Goal: Task Accomplishment & Management: Manage account settings

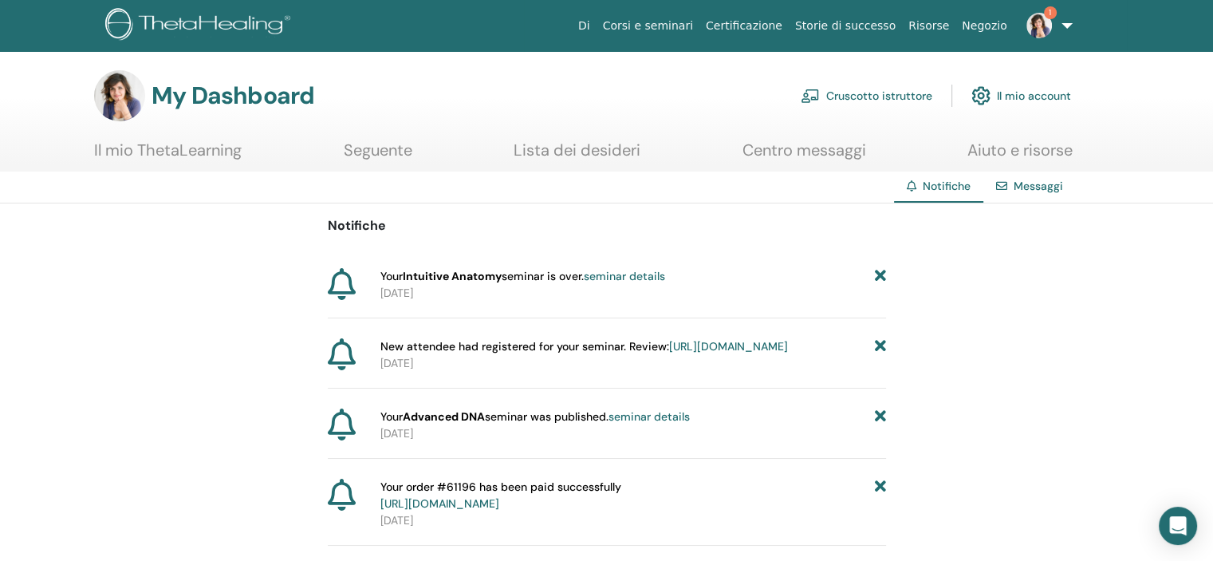
click at [876, 101] on link "Cruscotto istruttore" at bounding box center [867, 95] width 132 height 35
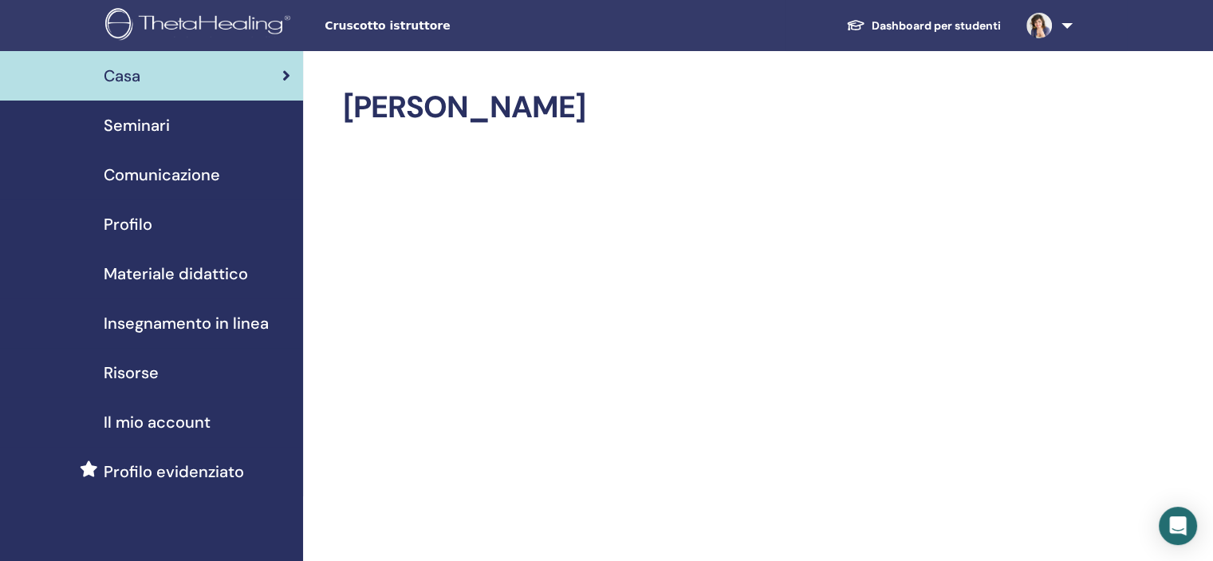
click at [140, 120] on span "Seminari" at bounding box center [137, 125] width 66 height 24
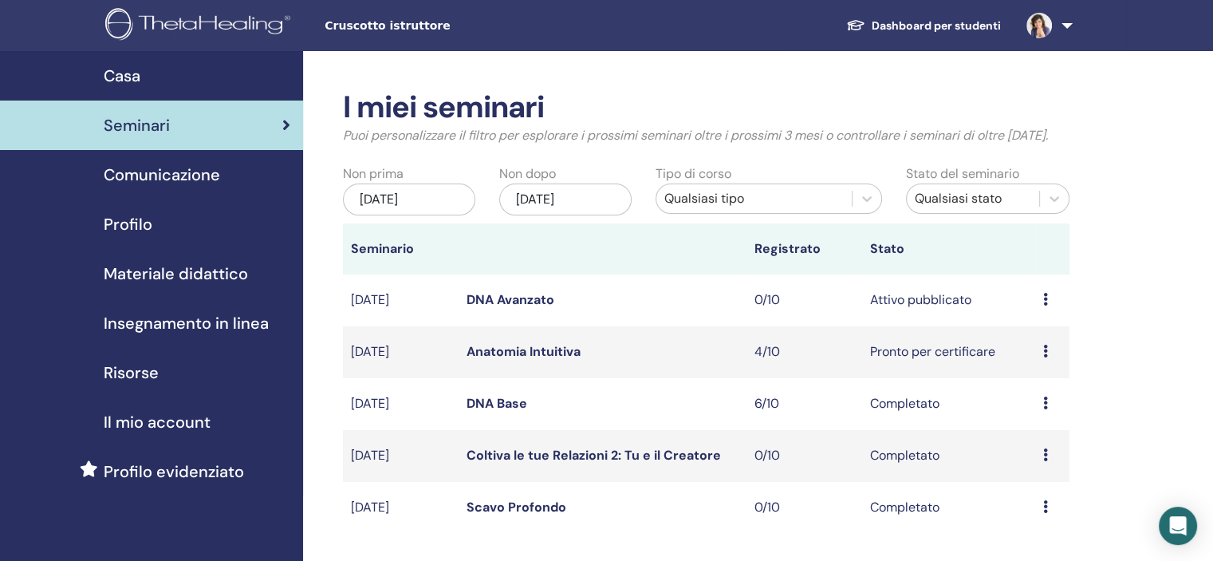
click at [497, 304] on link "DNA Avanzato" at bounding box center [511, 299] width 88 height 17
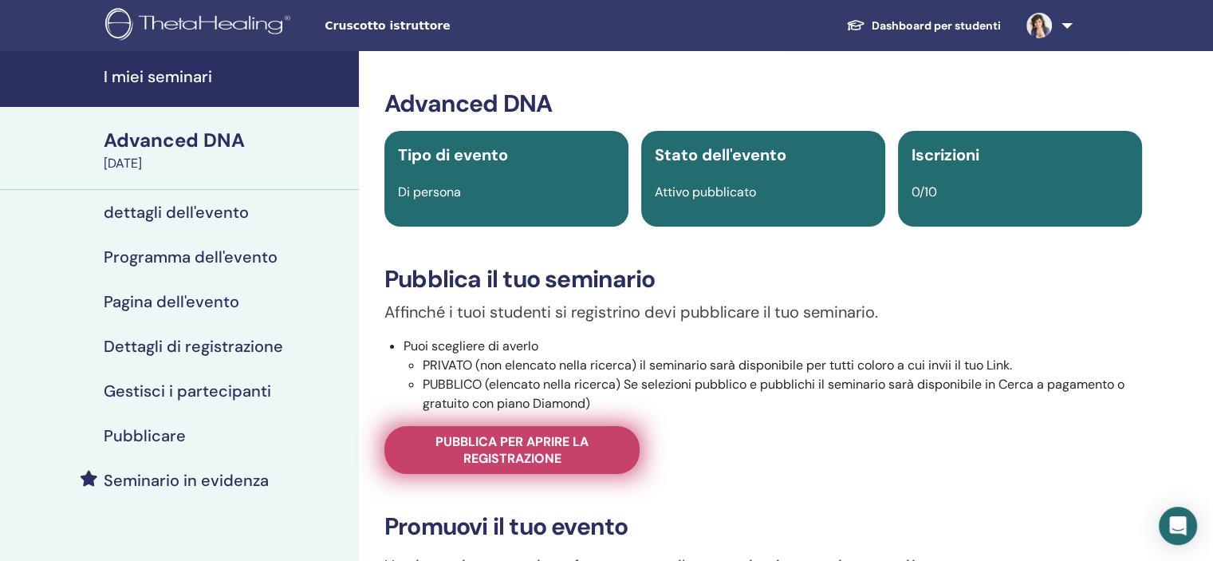
click at [526, 453] on span "Pubblica per aprire la registrazione" at bounding box center [511, 449] width 215 height 33
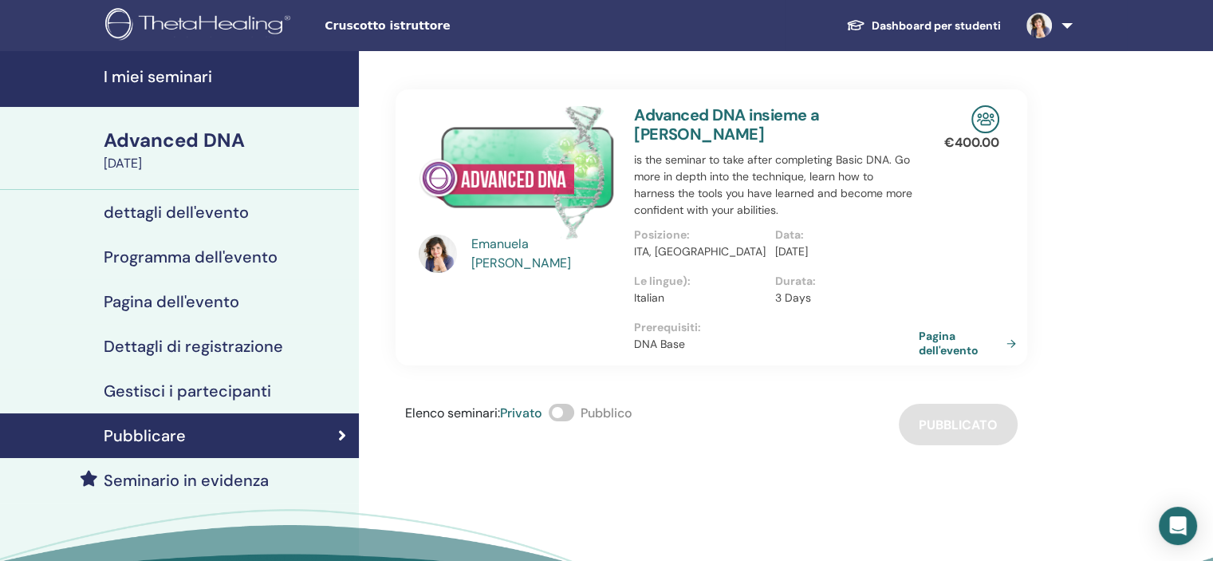
click at [935, 344] on link "Pagina dell'evento" at bounding box center [971, 343] width 104 height 29
